Goal: Information Seeking & Learning: Get advice/opinions

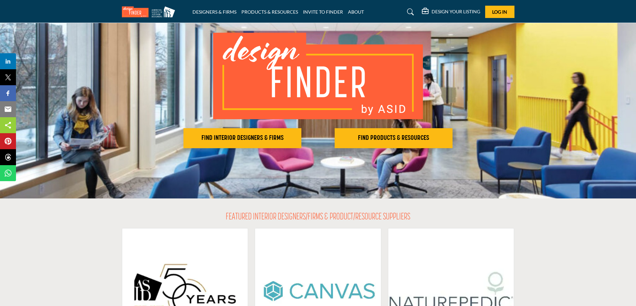
scroll to position [33, 0]
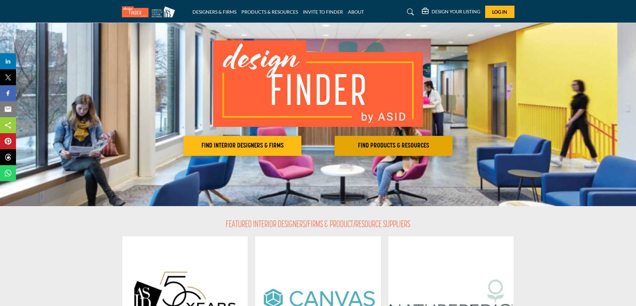
click at [301, 141] on button "FIND PRODUCTS & RESOURCES Find the products and resources to make your project …" at bounding box center [243, 146] width 118 height 20
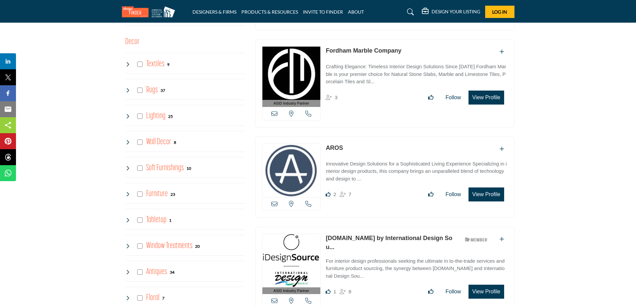
scroll to position [833, 0]
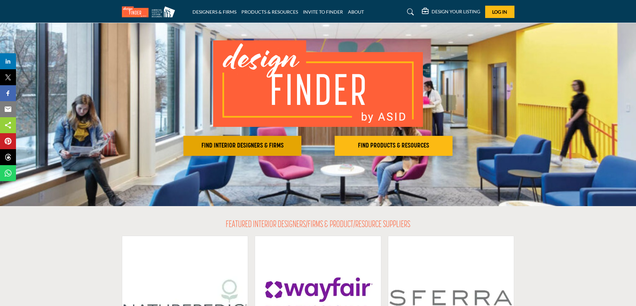
scroll to position [33, 0]
click at [219, 144] on h2 "FIND INTERIOR DESIGNERS & FIRMS" at bounding box center [243, 146] width 114 height 8
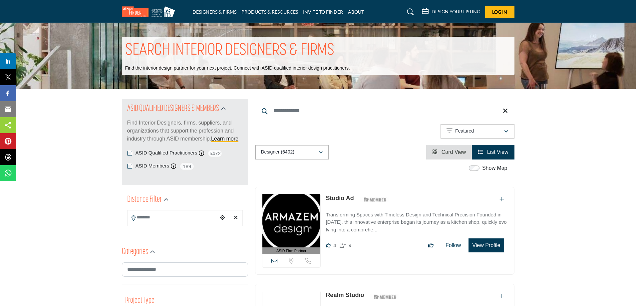
click at [143, 217] on input "Search Location" at bounding box center [173, 217] width 90 height 13
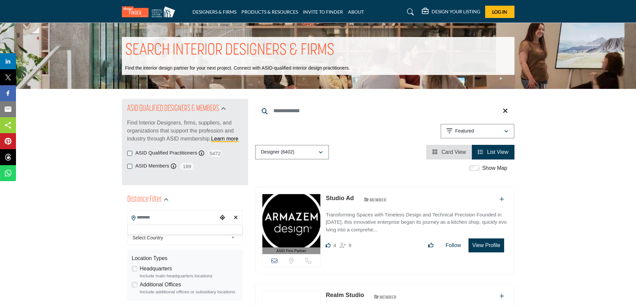
click at [143, 228] on div at bounding box center [185, 230] width 115 height 10
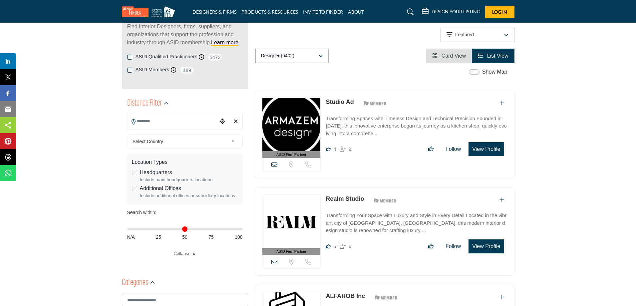
scroll to position [100, 0]
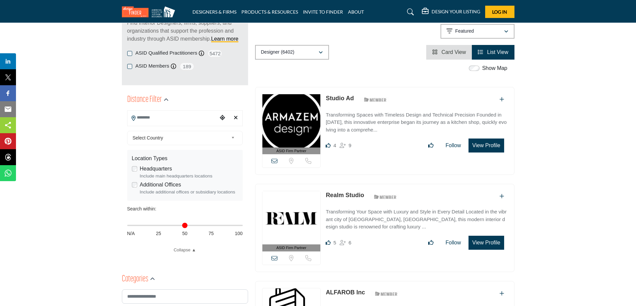
click at [232, 136] on b at bounding box center [234, 138] width 6 height 8
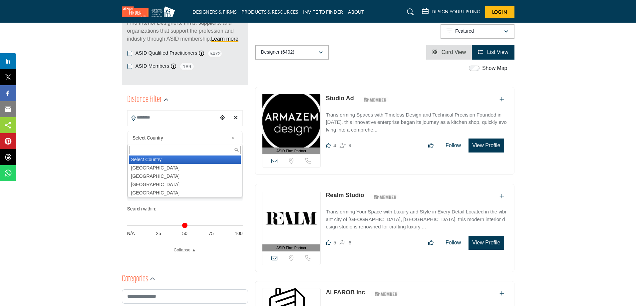
click at [222, 118] on icon "Choose your current location" at bounding box center [222, 117] width 5 height 5
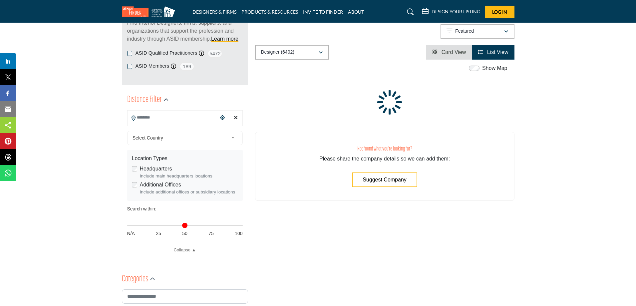
type input "**********"
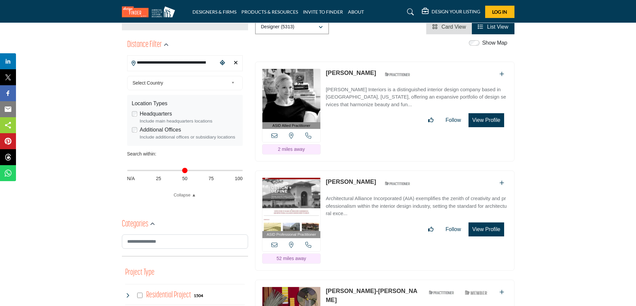
scroll to position [167, 0]
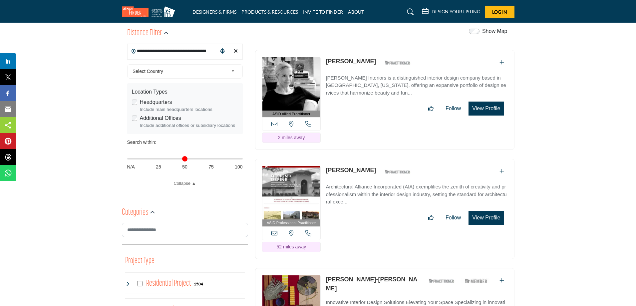
click at [286, 184] on img at bounding box center [291, 192] width 58 height 53
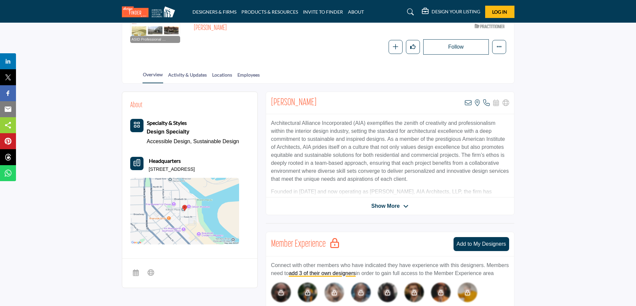
scroll to position [100, 0]
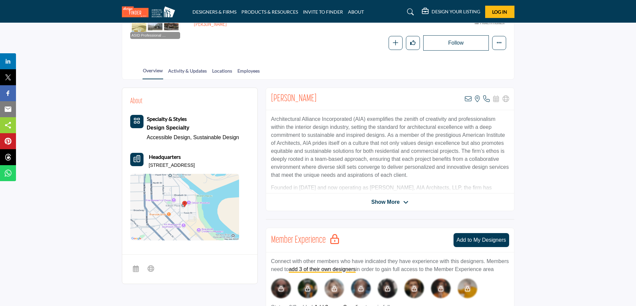
click at [404, 203] on icon at bounding box center [405, 202] width 5 height 6
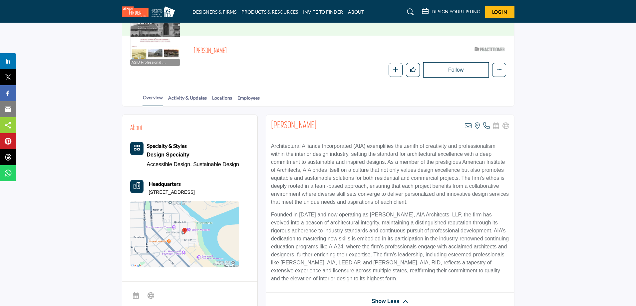
scroll to position [67, 0]
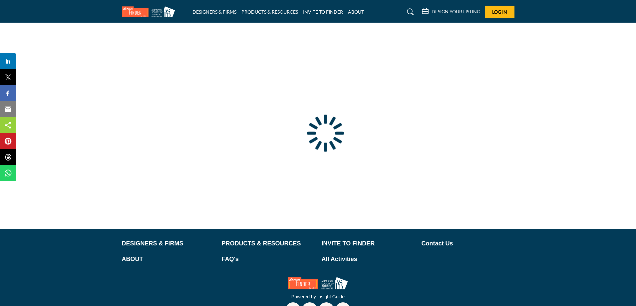
type input "**********"
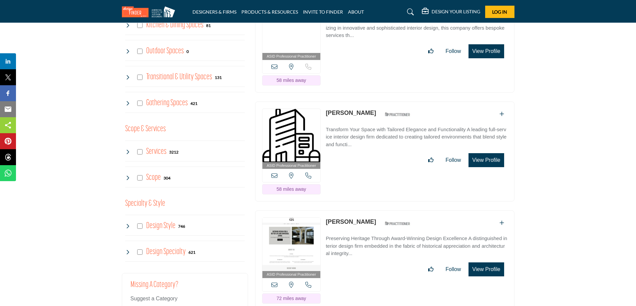
scroll to position [566, 0]
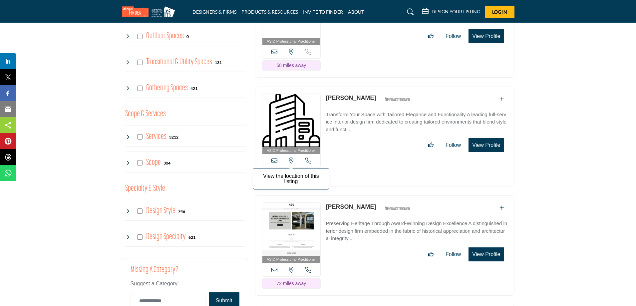
click at [291, 158] on icon at bounding box center [291, 161] width 5 height 6
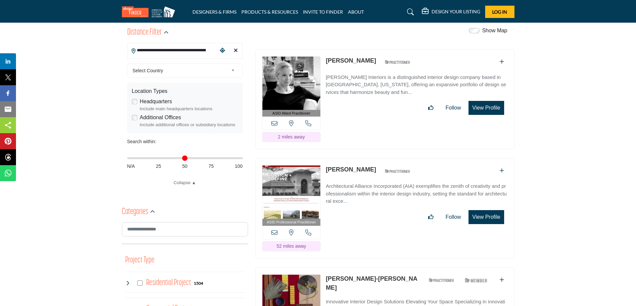
scroll to position [167, 0]
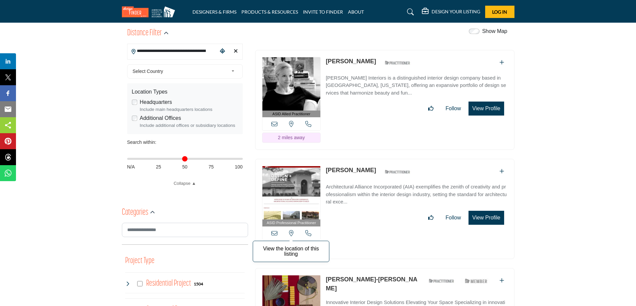
click at [291, 231] on icon at bounding box center [291, 233] width 5 height 6
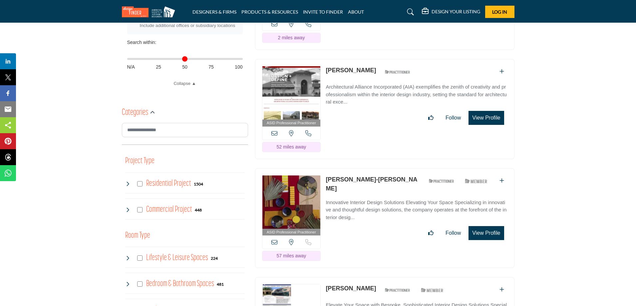
scroll to position [0, 0]
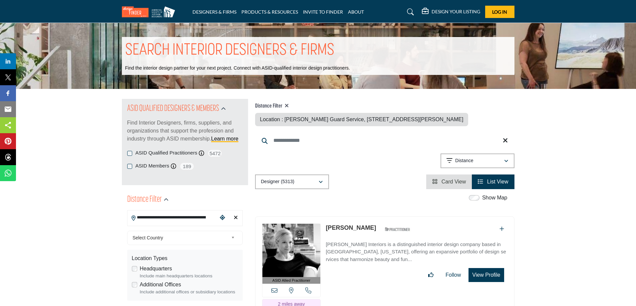
click at [292, 254] on img at bounding box center [291, 250] width 58 height 53
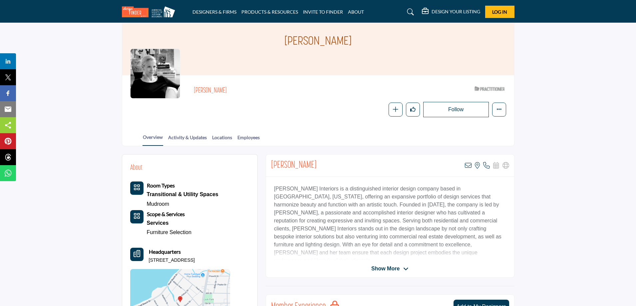
click at [406, 270] on icon at bounding box center [405, 269] width 5 height 6
